Goal: Contribute content: Contribute content

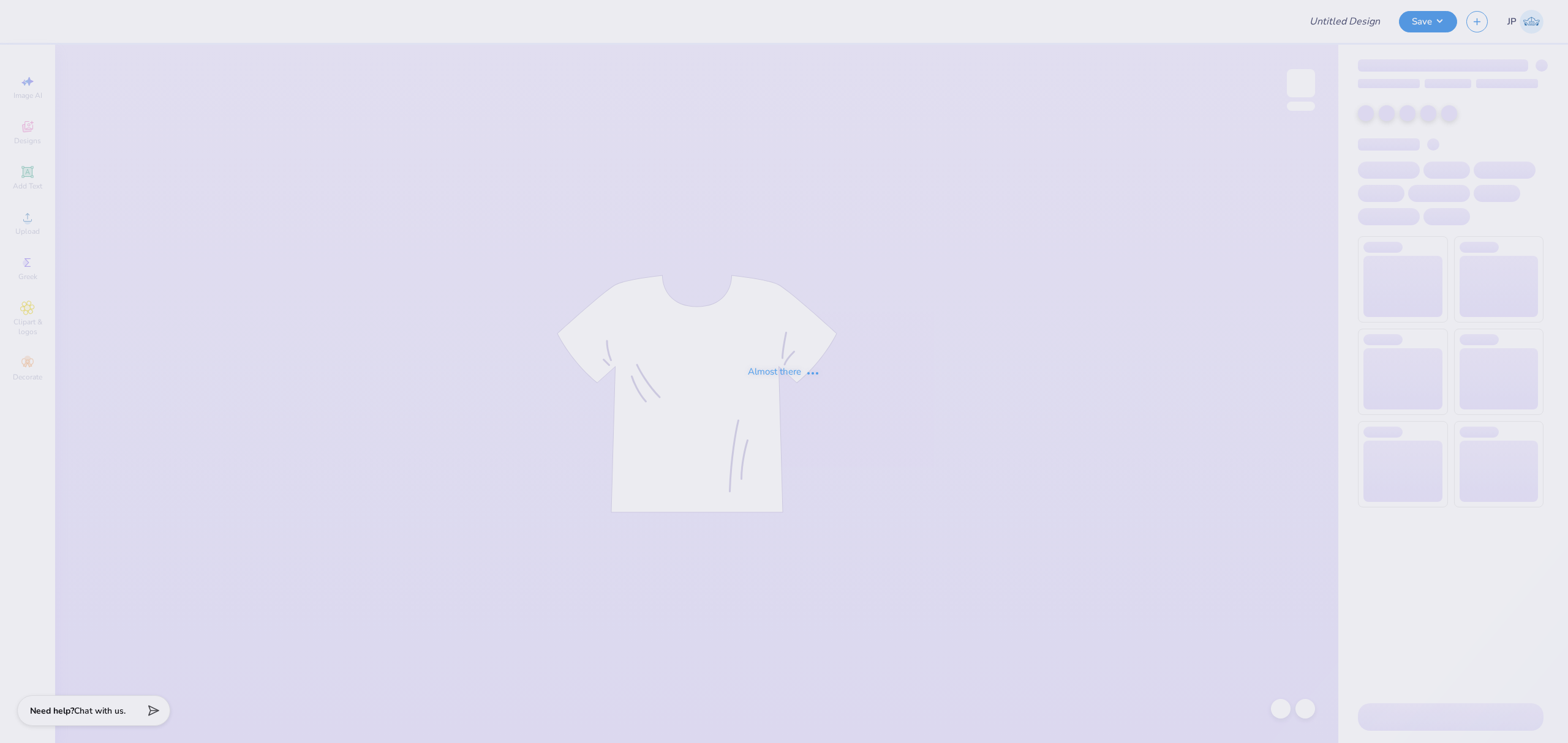
type input "B BALL TANK"
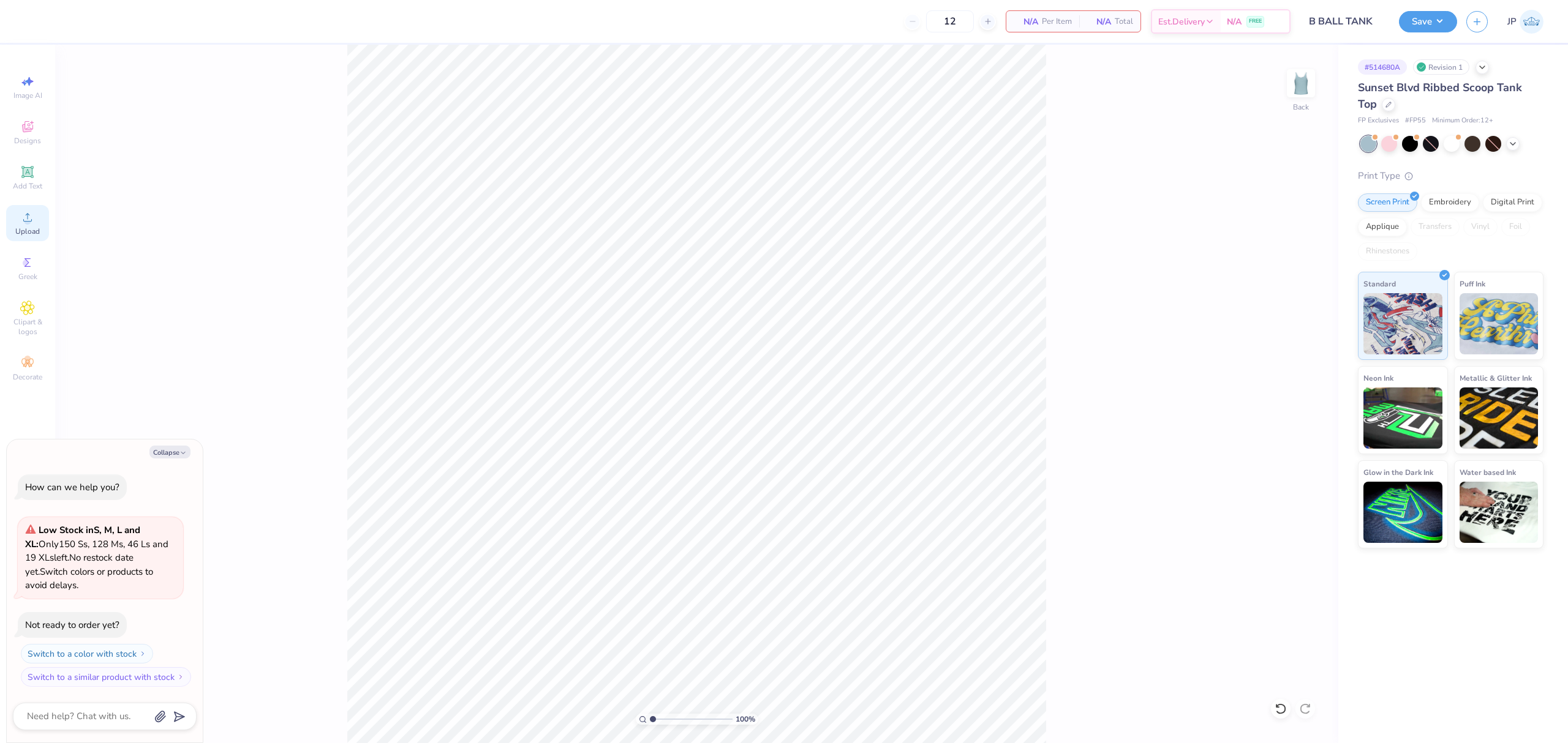
click at [45, 236] on div "Upload" at bounding box center [27, 223] width 43 height 36
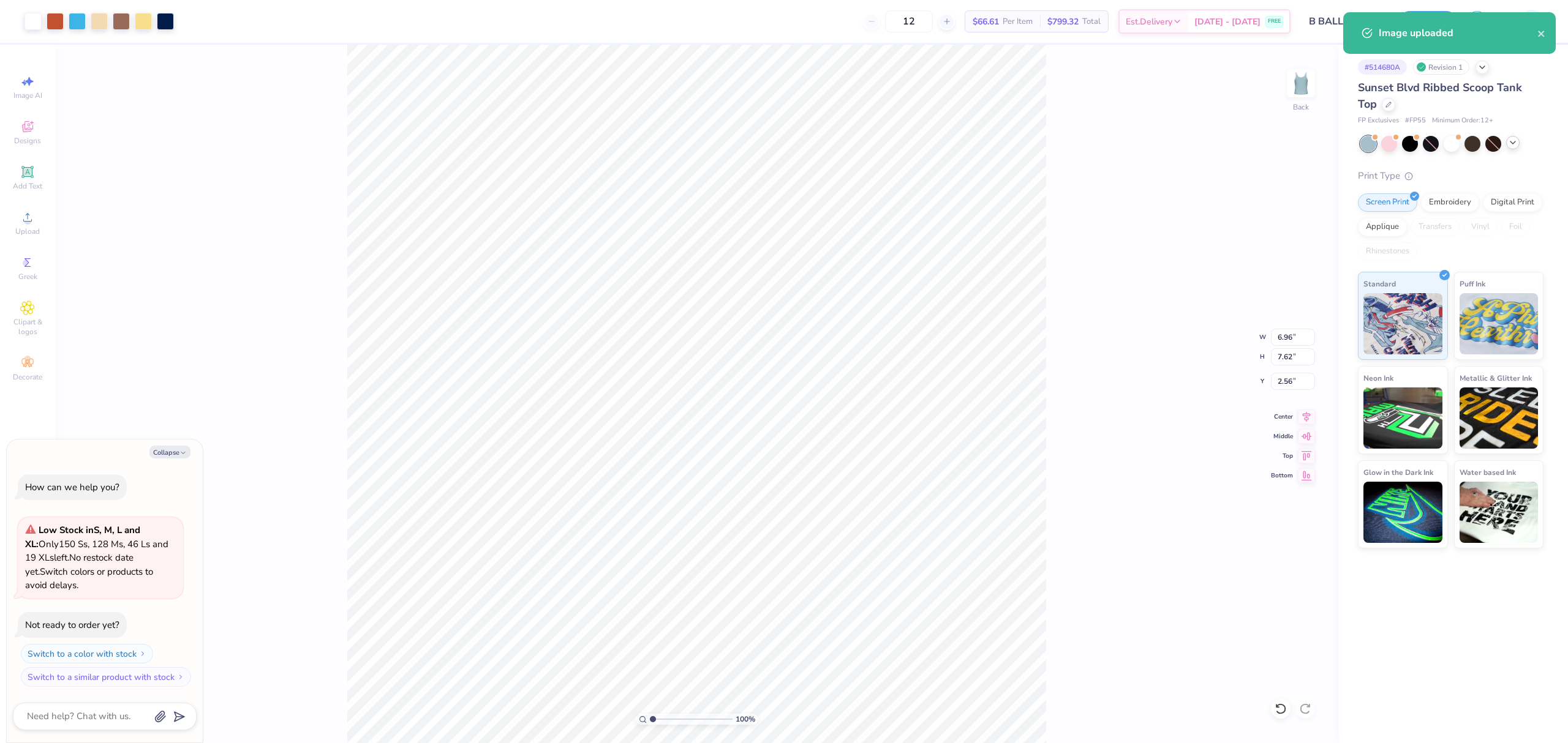
click at [1508, 148] on div at bounding box center [1452, 144] width 183 height 16
click at [1518, 143] on div at bounding box center [1513, 143] width 14 height 14
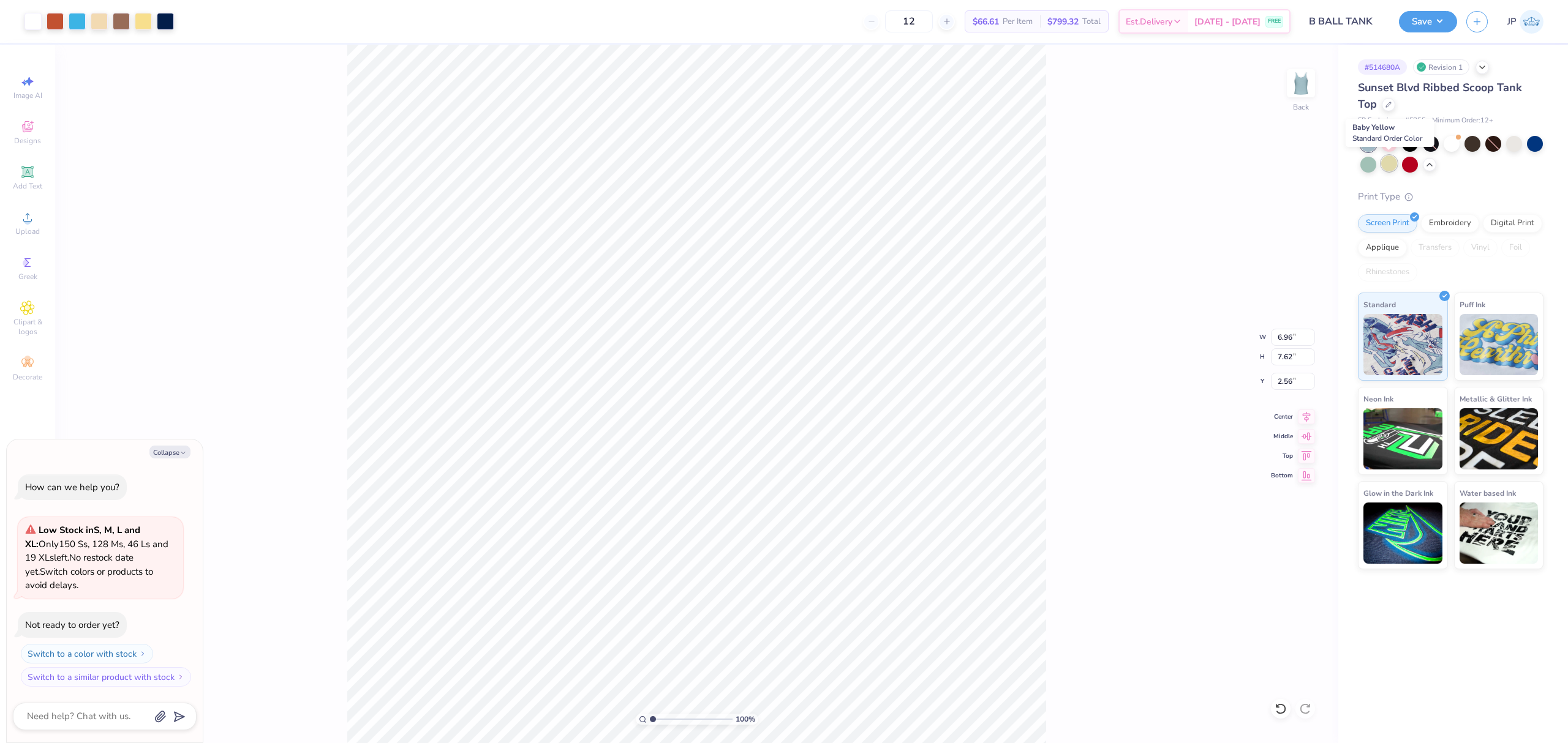
click at [1388, 161] on div at bounding box center [1389, 163] width 16 height 16
type textarea "x"
click at [1286, 353] on input "7.62" at bounding box center [1293, 357] width 44 height 17
click at [1275, 335] on input "6.96" at bounding box center [1293, 337] width 44 height 17
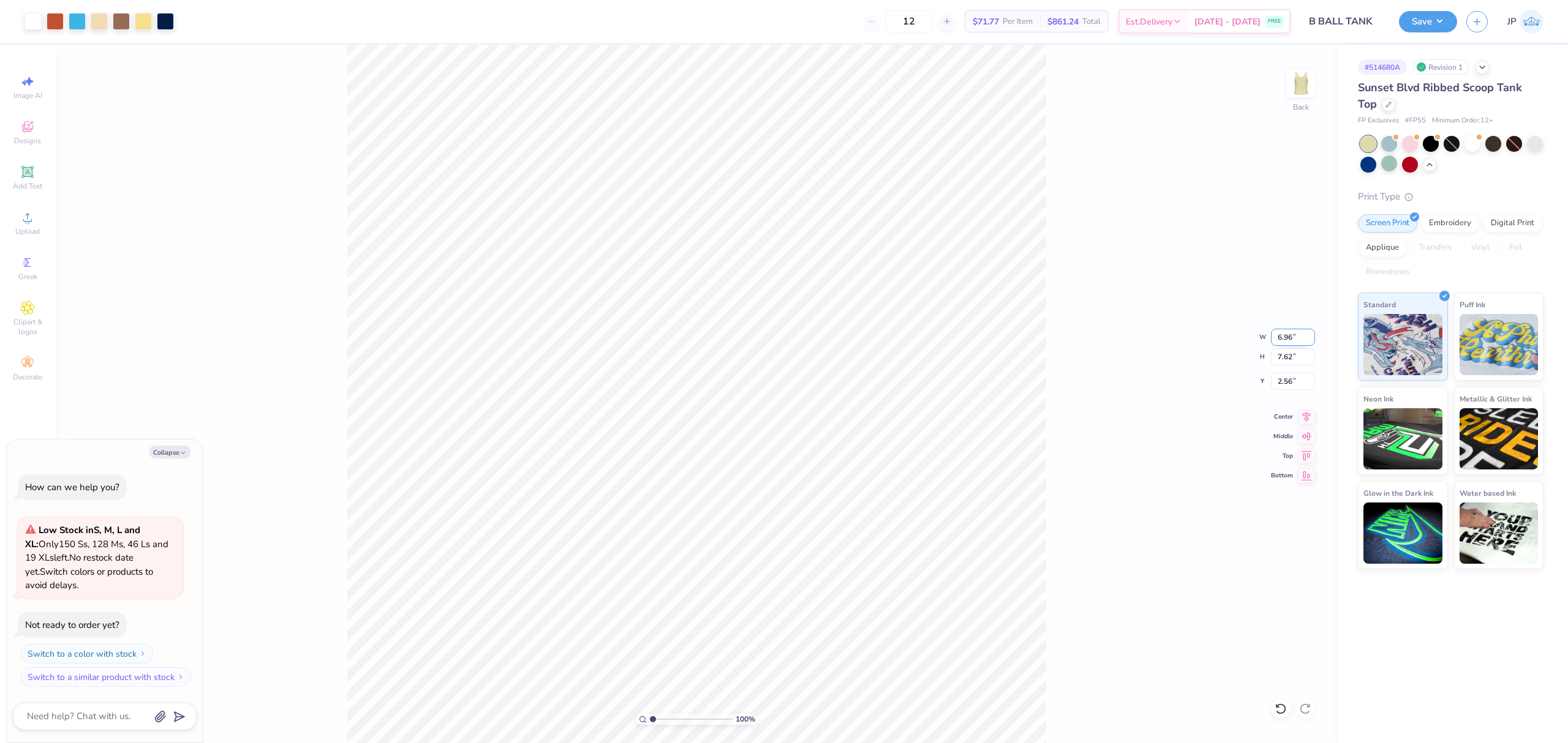
click at [1275, 335] on input "6.96" at bounding box center [1293, 337] width 44 height 17
type input "7"
type textarea "x"
type input "7.00"
type input "7.66"
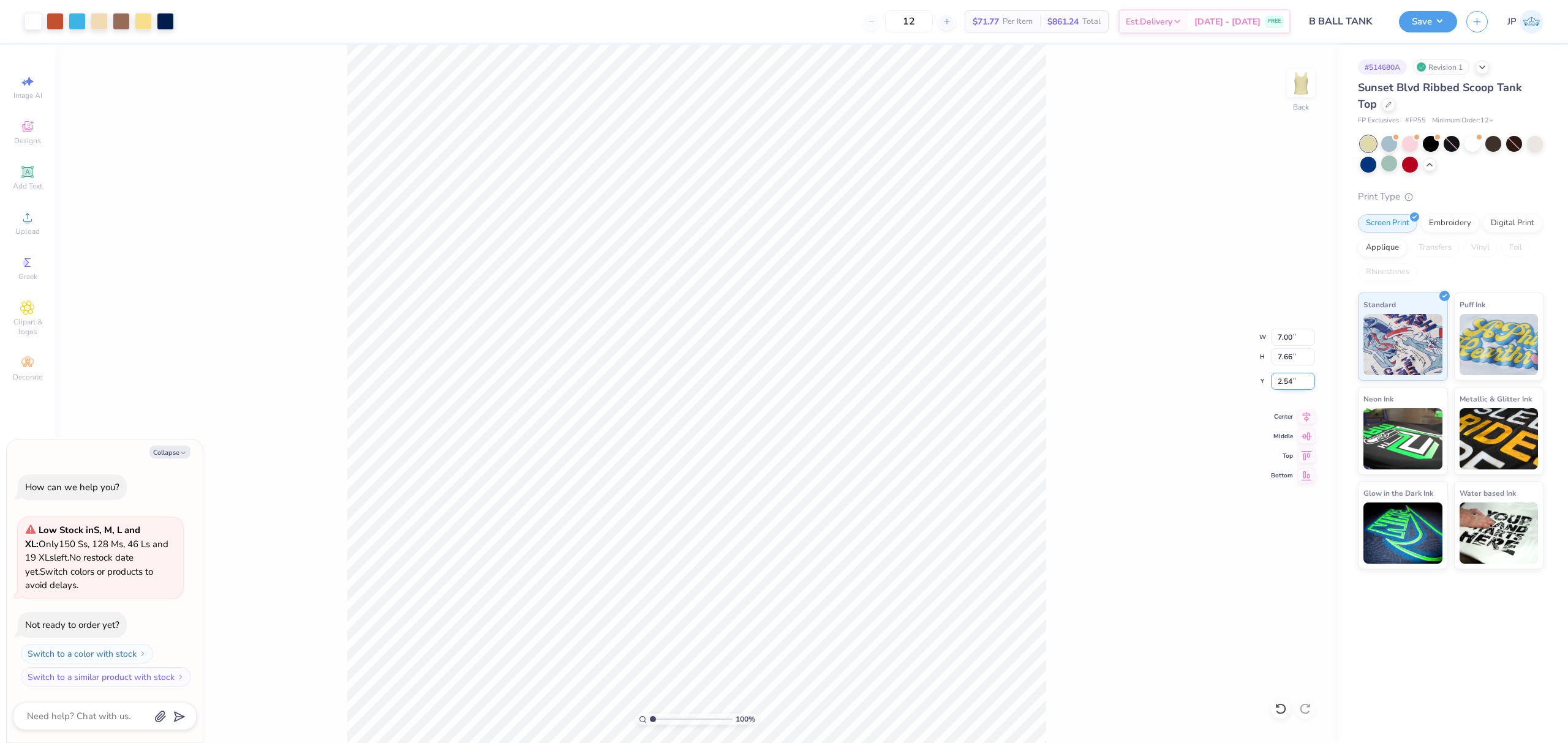
click at [1282, 373] on input "2.54" at bounding box center [1293, 381] width 44 height 17
type input "2"
type textarea "x"
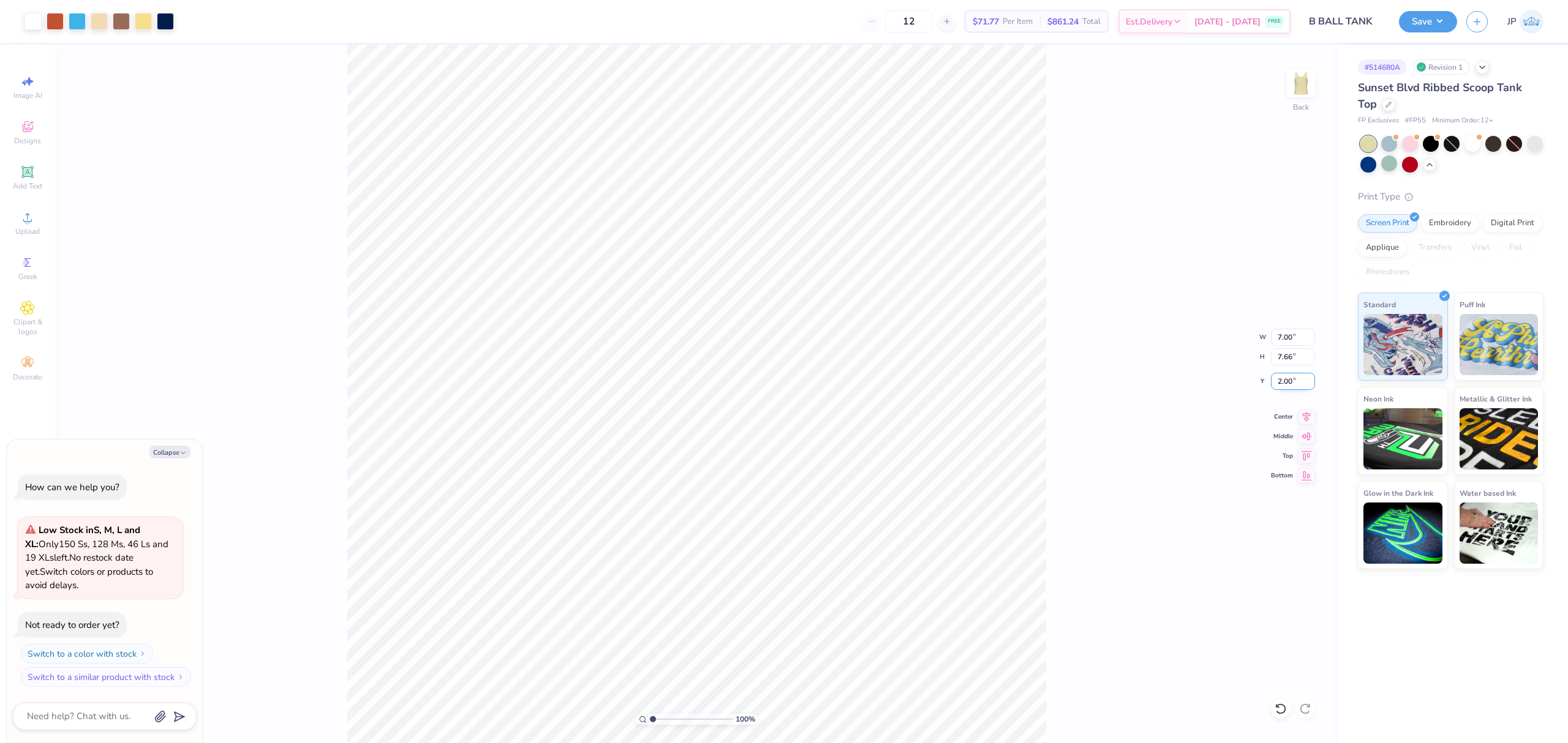
click at [1279, 381] on input "2.00" at bounding box center [1293, 381] width 44 height 17
type input "1.5"
type textarea "x"
type input "1.50"
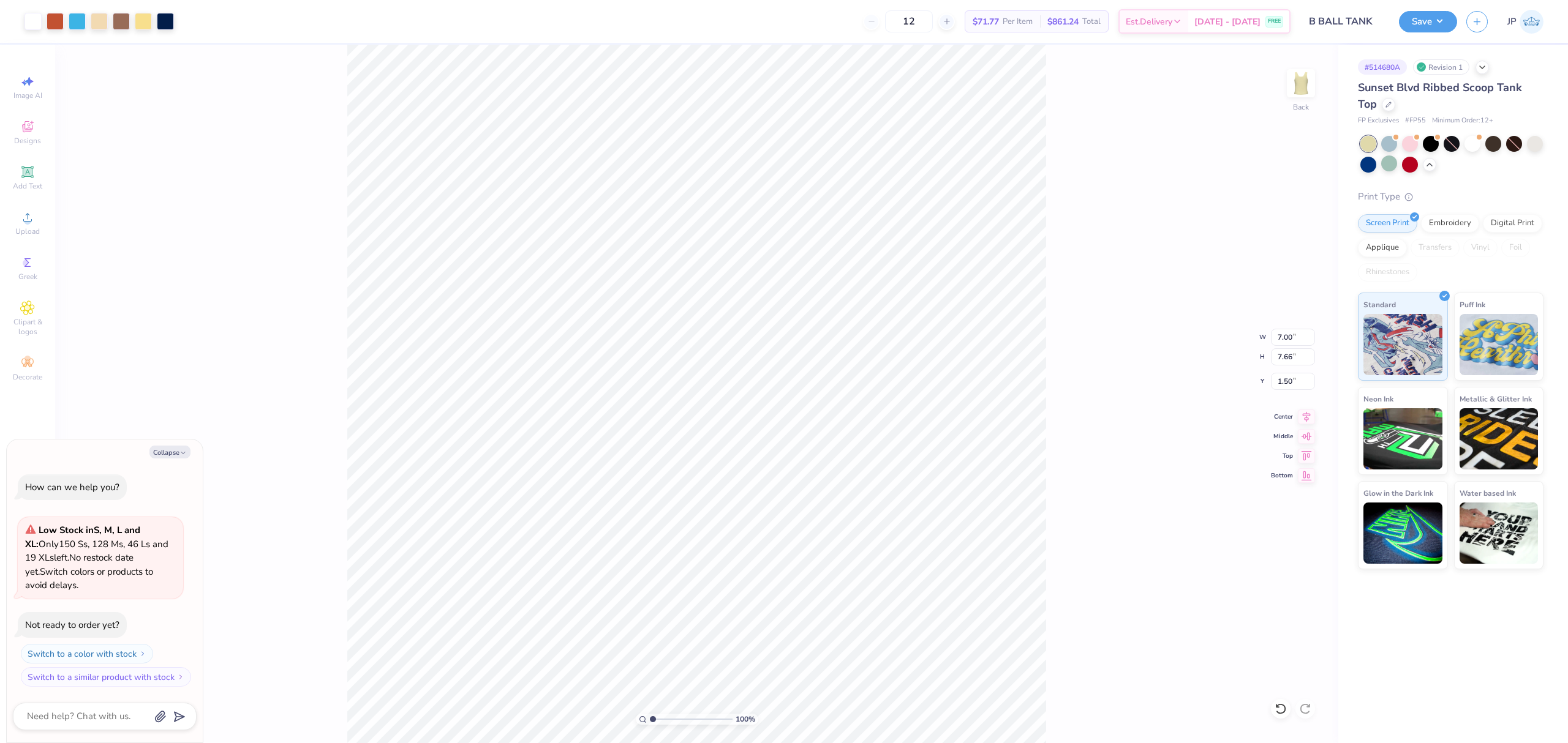
click at [1123, 368] on div "100 % Back W 7.00 7.00 " H 7.66 7.66 " Y 1.50 1.50 " Center Middle Top Bottom" at bounding box center [697, 394] width 1283 height 698
click at [38, 229] on span "Upload" at bounding box center [28, 231] width 25 height 10
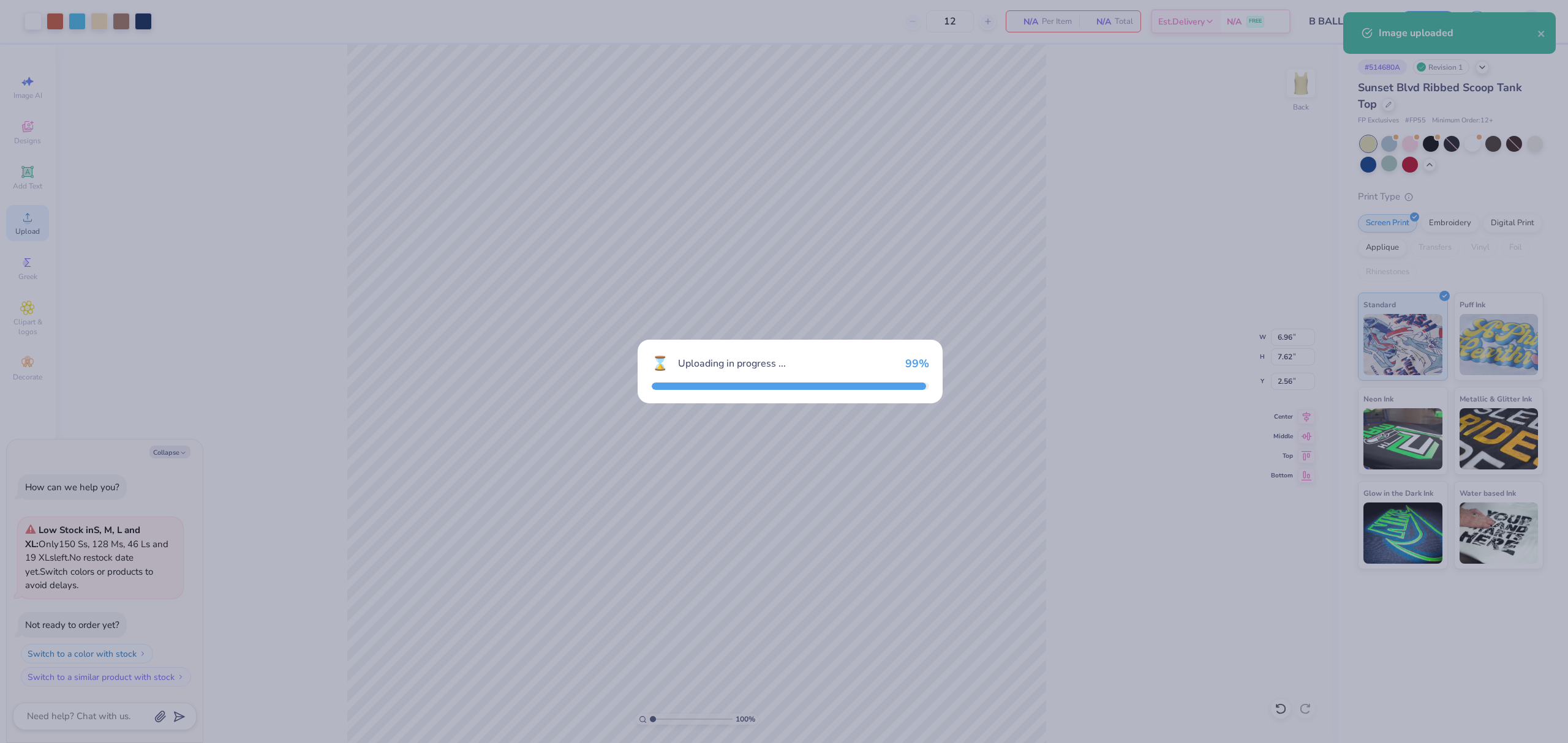
type textarea "x"
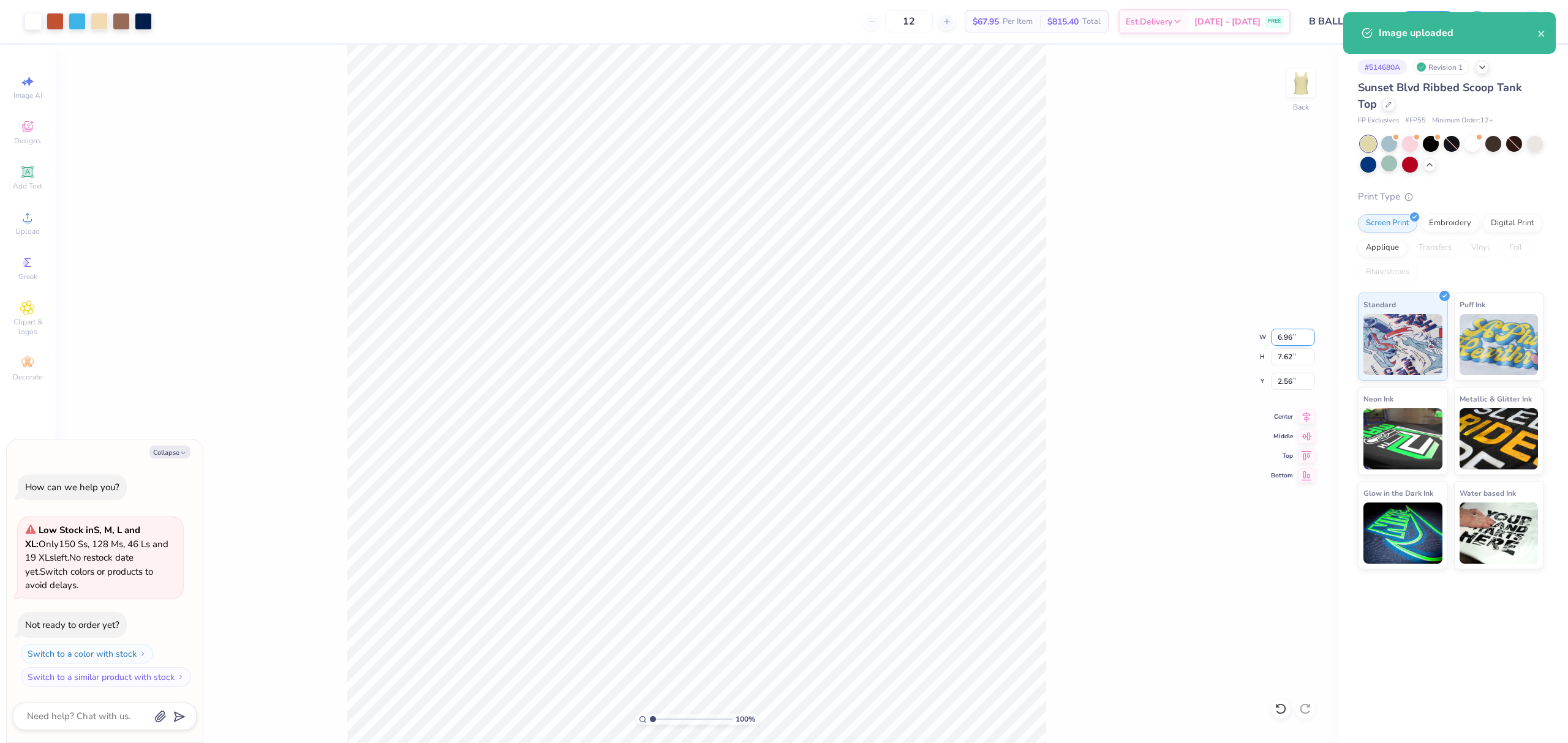
click at [1290, 332] on input "6.96" at bounding box center [1293, 337] width 44 height 17
type input "7"
type textarea "x"
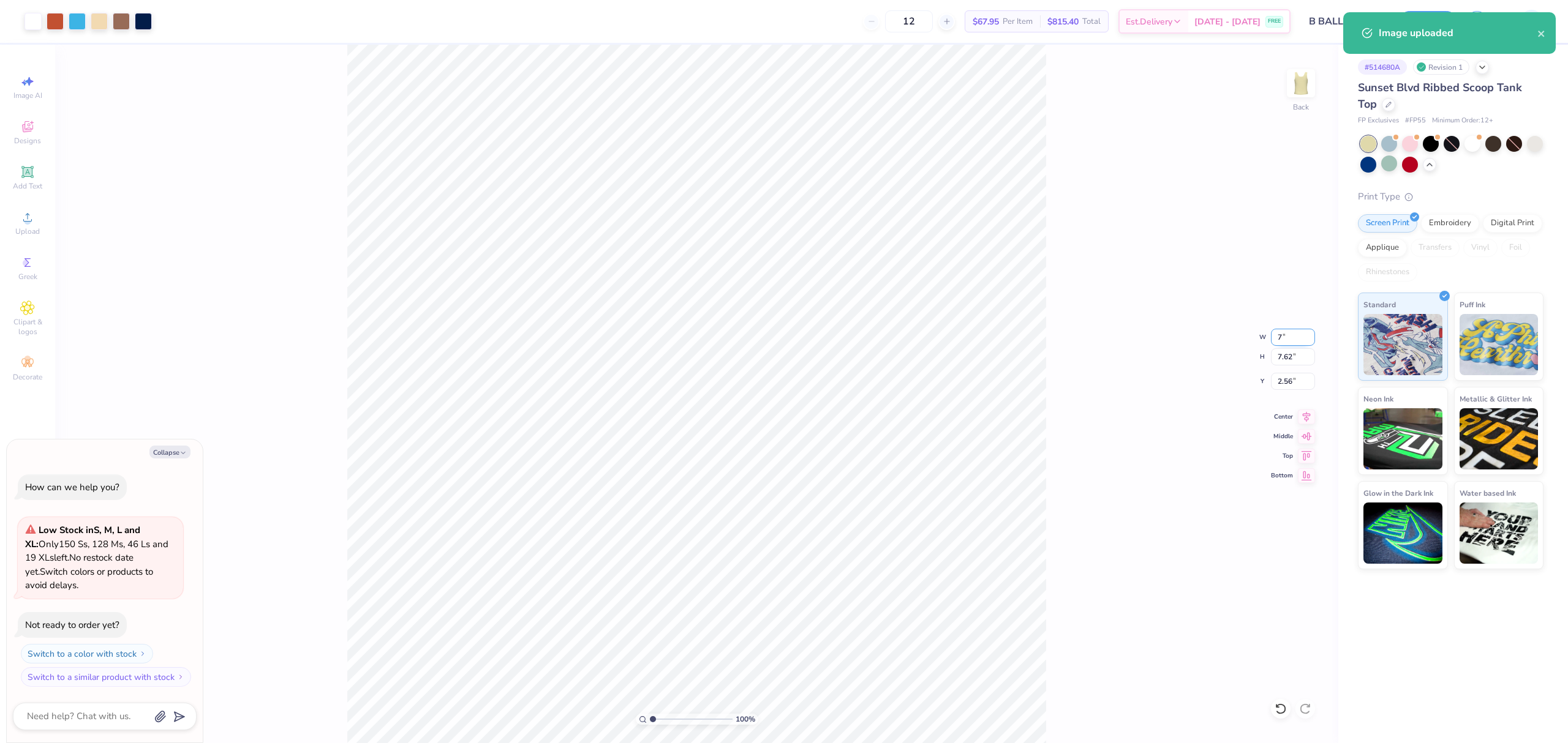
type input "7.00"
type input "7.66"
click at [1297, 380] on input "2.54" at bounding box center [1293, 381] width 44 height 17
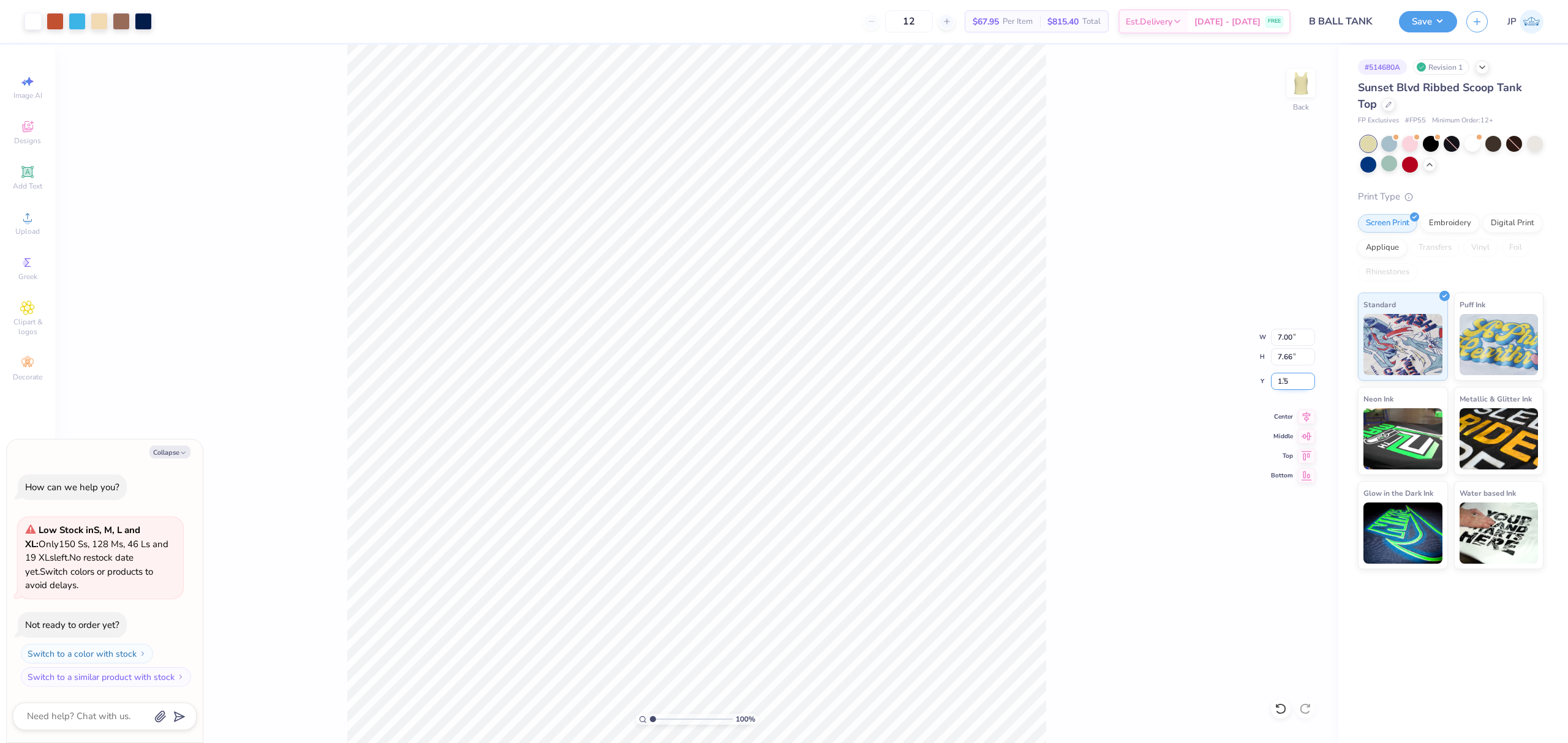
type input "1.5"
type textarea "x"
type input "1.50"
click at [1038, 379] on div "100 % Back W 7.00 7.00 " H 7.66 7.66 " Y 1.50 1.50 " Center Middle Top Bottom" at bounding box center [697, 394] width 1283 height 698
click at [1424, 16] on button "Save" at bounding box center [1429, 19] width 58 height 21
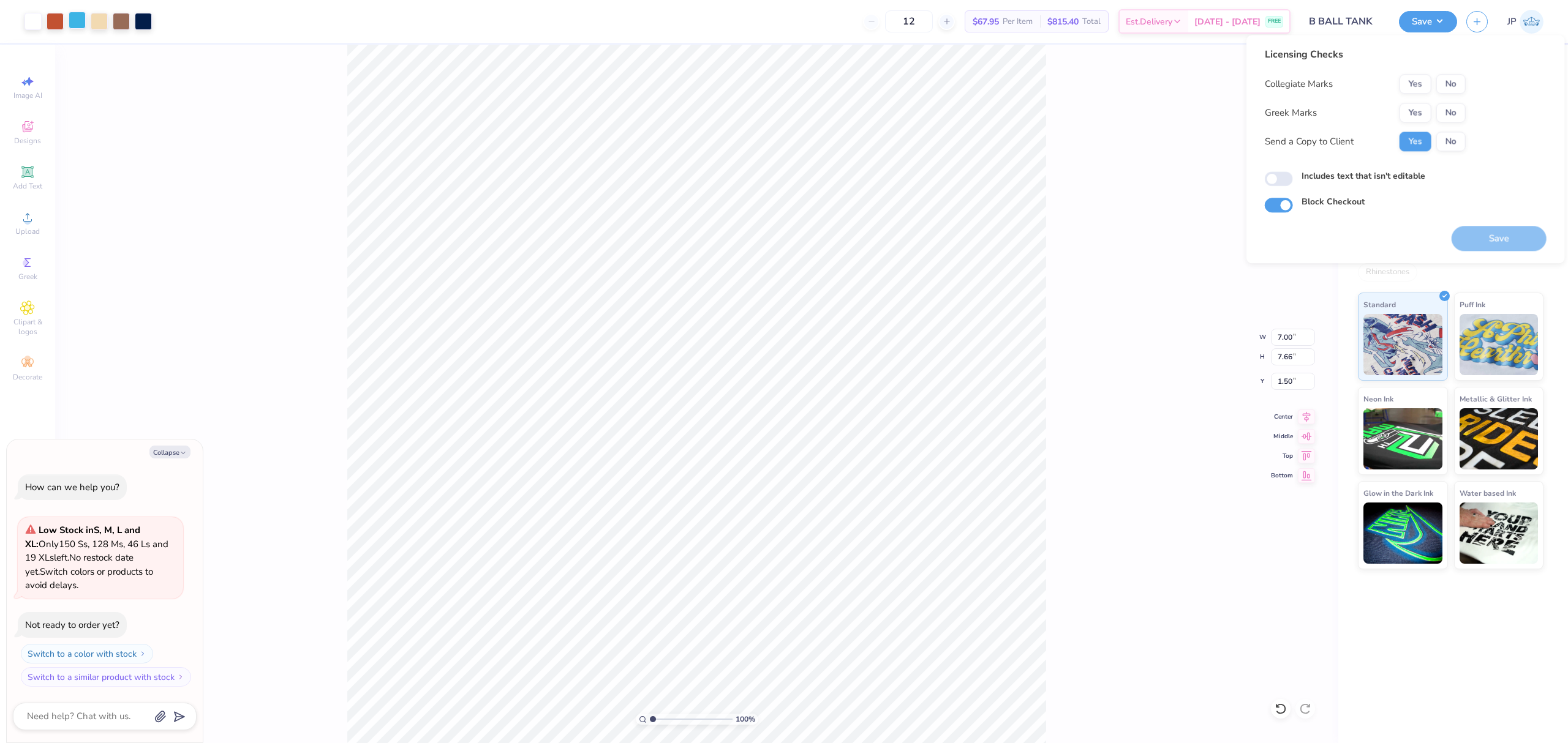
click at [84, 21] on div at bounding box center [77, 20] width 17 height 17
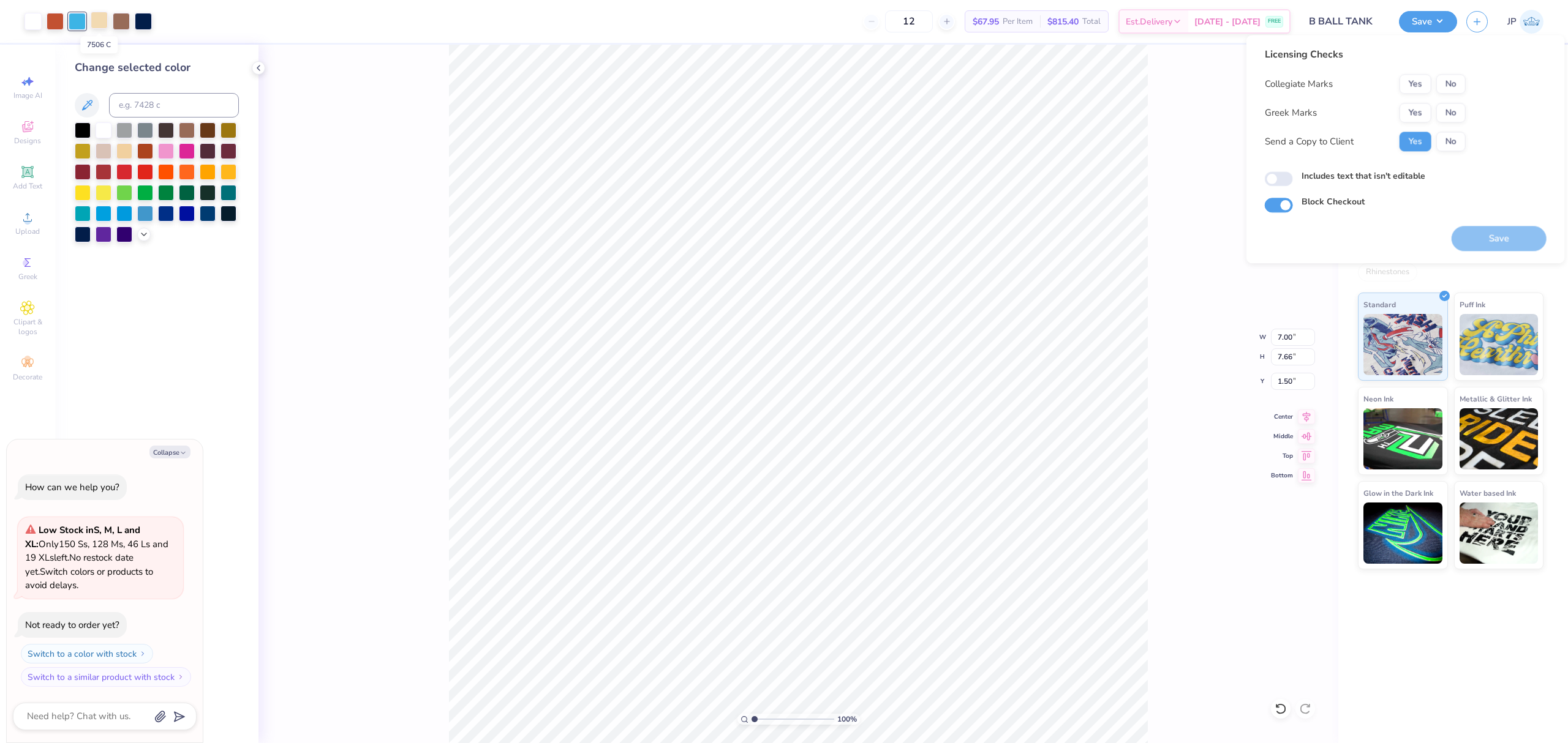
click at [94, 25] on div at bounding box center [99, 20] width 17 height 17
click at [140, 236] on icon at bounding box center [143, 233] width 10 height 10
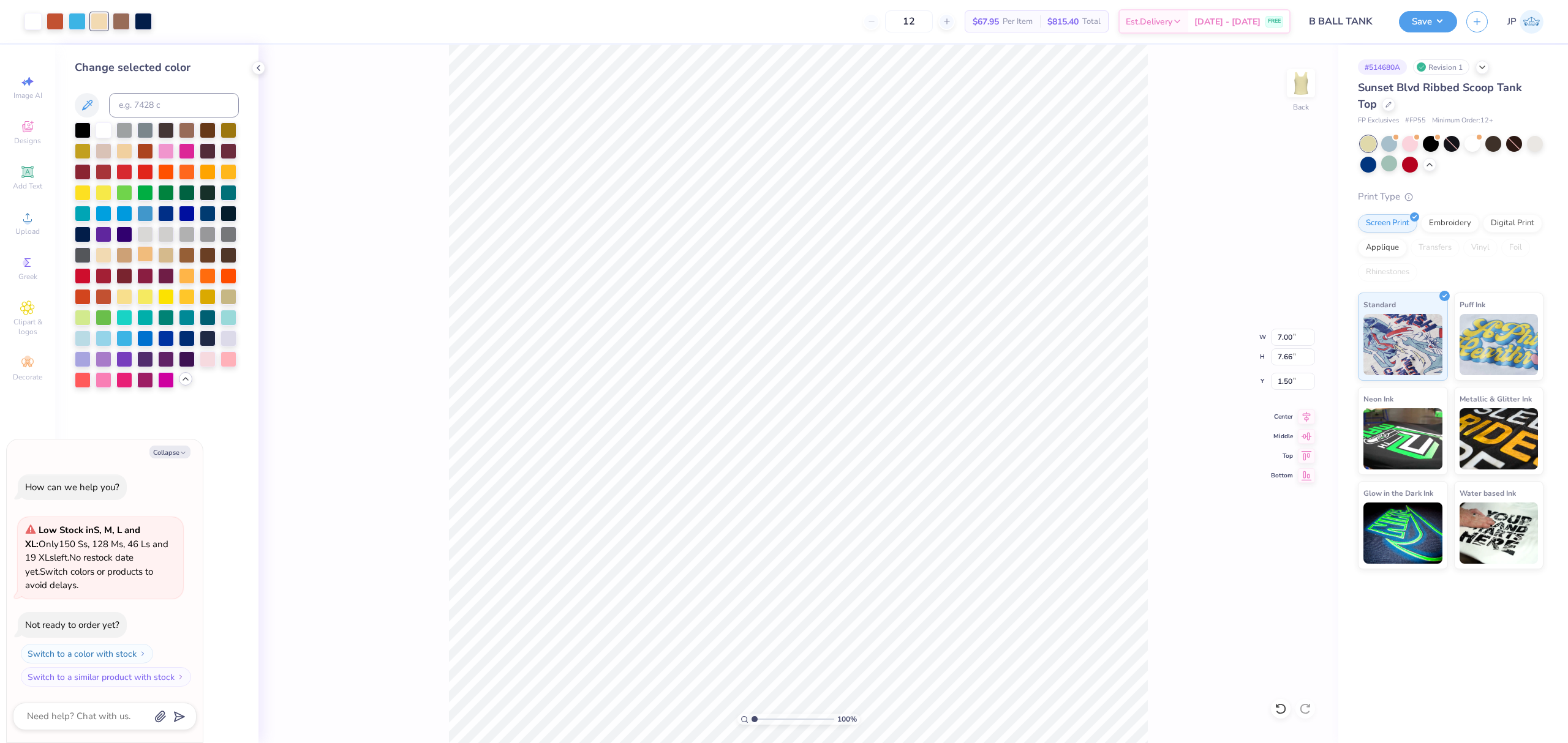
click at [143, 258] on div at bounding box center [145, 254] width 16 height 16
click at [108, 256] on div at bounding box center [103, 254] width 16 height 16
click at [124, 255] on div at bounding box center [124, 254] width 16 height 16
click at [148, 256] on div at bounding box center [145, 254] width 16 height 16
click at [160, 257] on div at bounding box center [166, 254] width 16 height 16
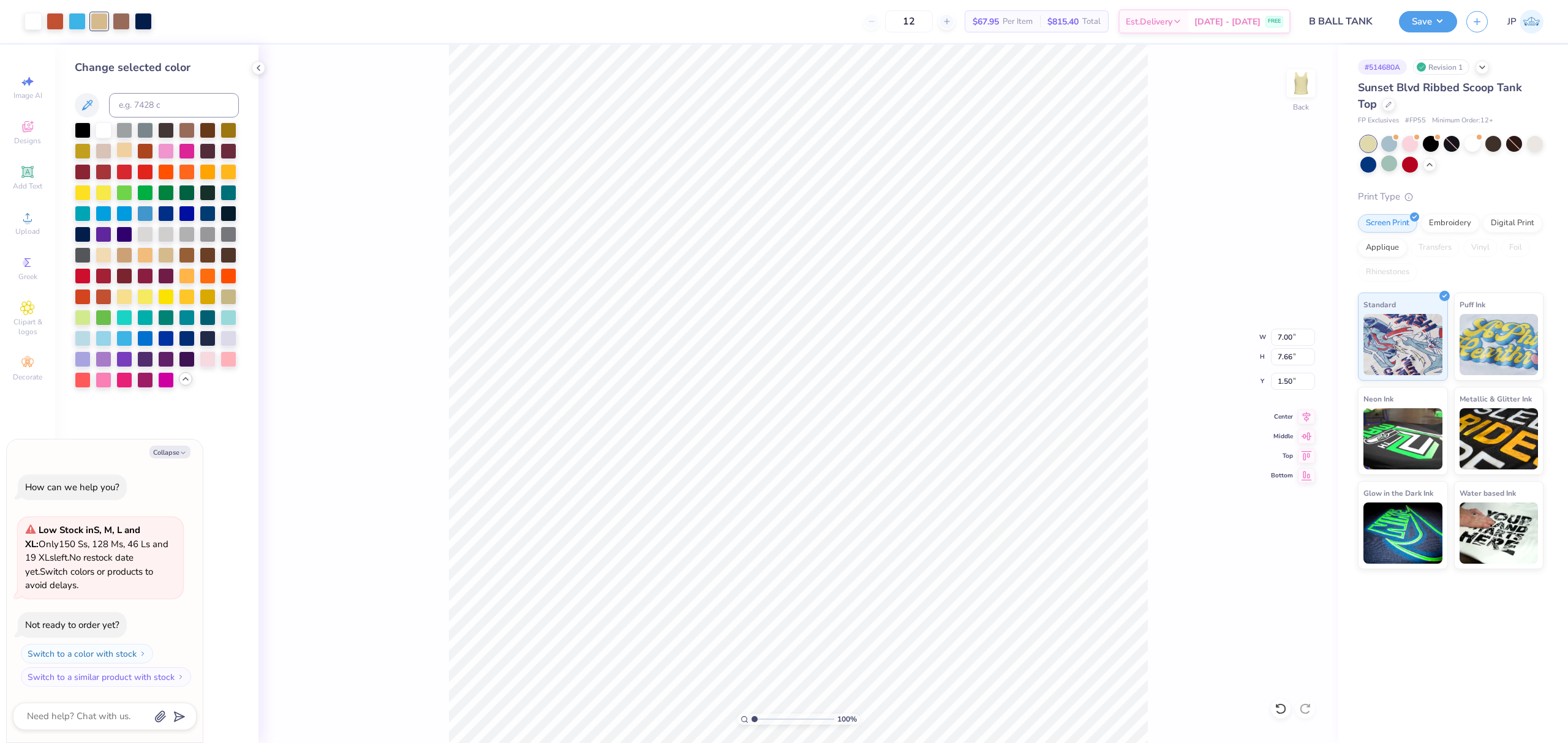
click at [119, 153] on div at bounding box center [124, 150] width 16 height 16
click at [1432, 19] on button "Save" at bounding box center [1429, 19] width 58 height 21
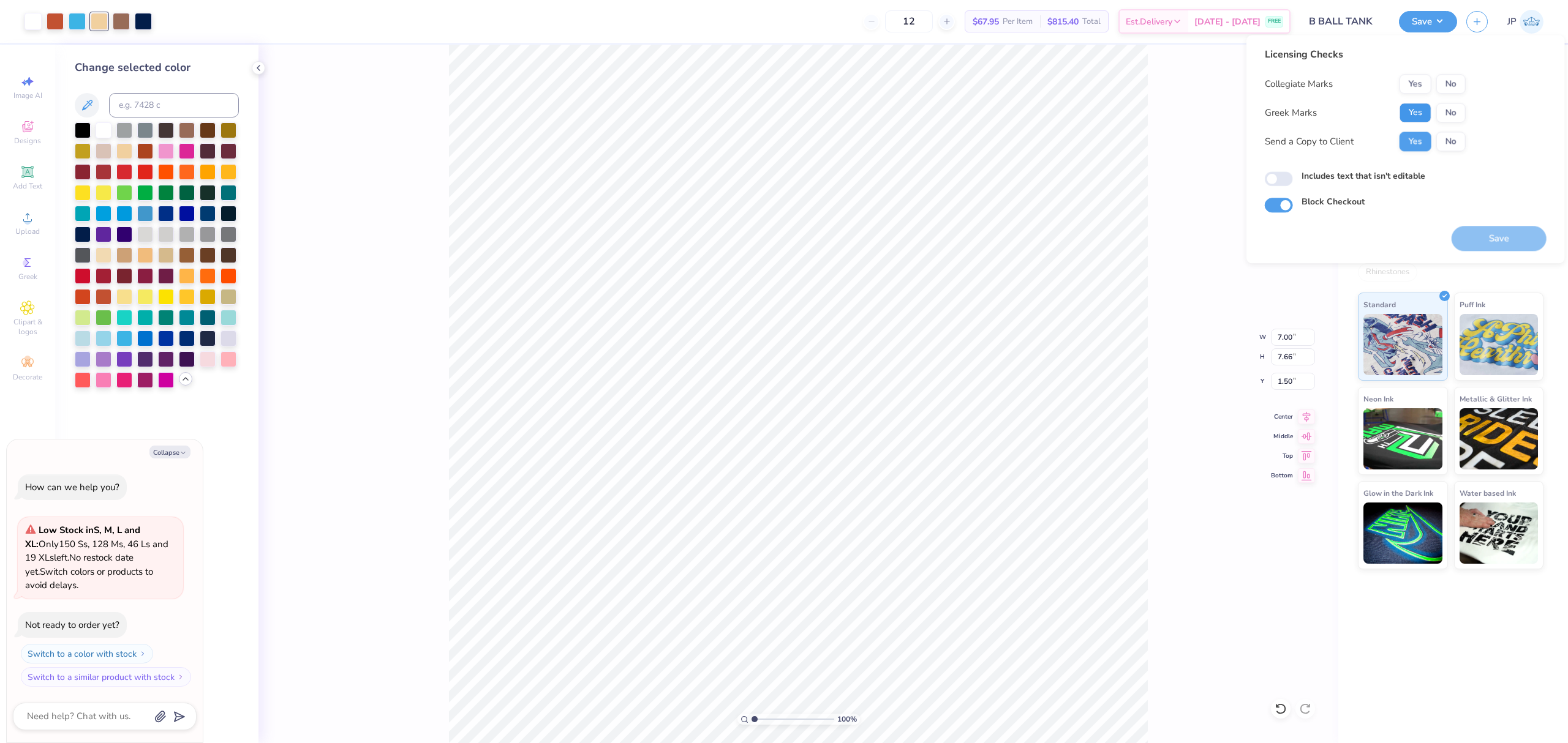
click at [1413, 116] on button "Yes" at bounding box center [1416, 113] width 32 height 19
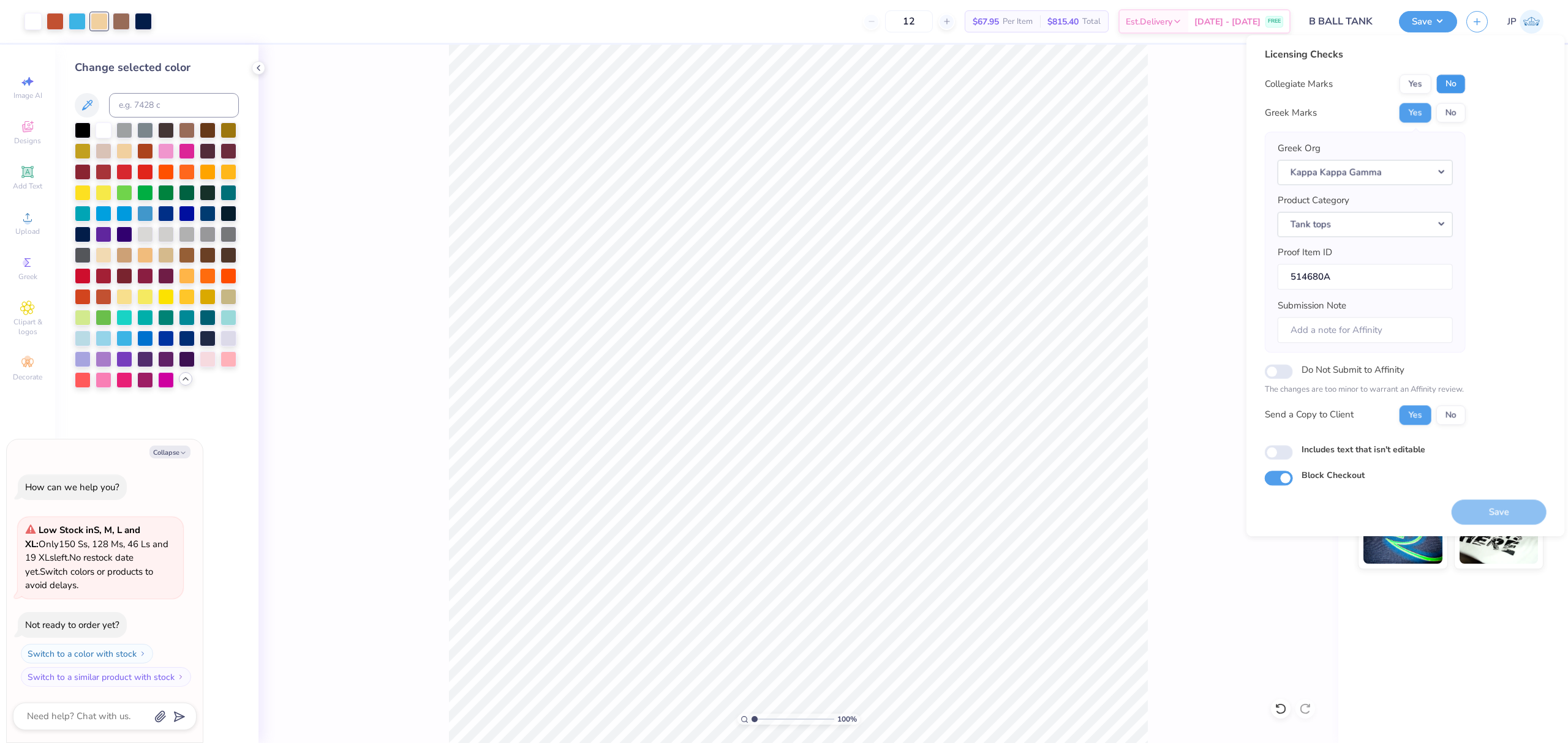
click at [1456, 84] on button "No" at bounding box center [1451, 84] width 29 height 19
click at [1525, 514] on button "Save" at bounding box center [1499, 512] width 95 height 25
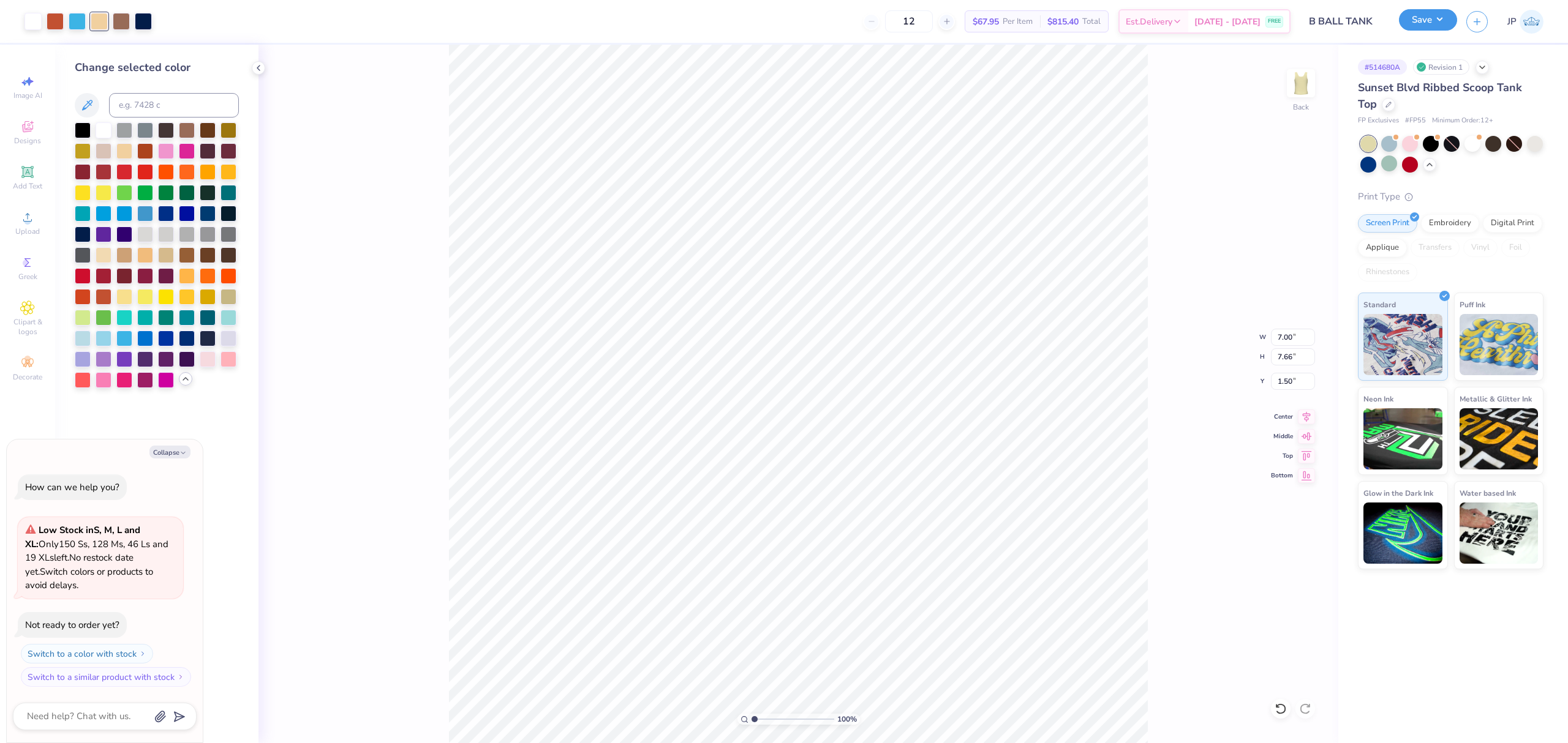
click at [1408, 16] on button "Save" at bounding box center [1429, 19] width 58 height 21
type textarea "x"
